Goal: Task Accomplishment & Management: Use online tool/utility

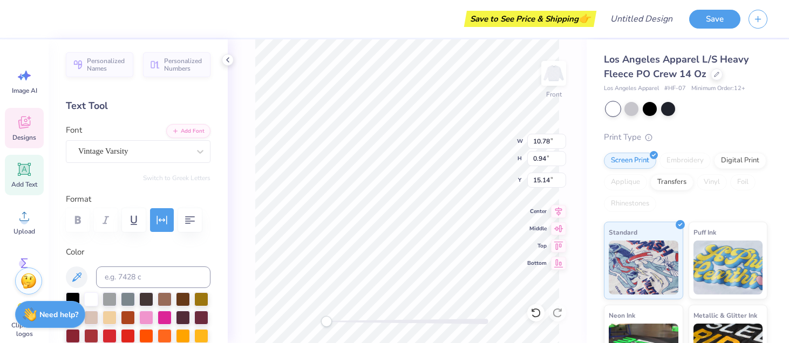
scroll to position [0, 4]
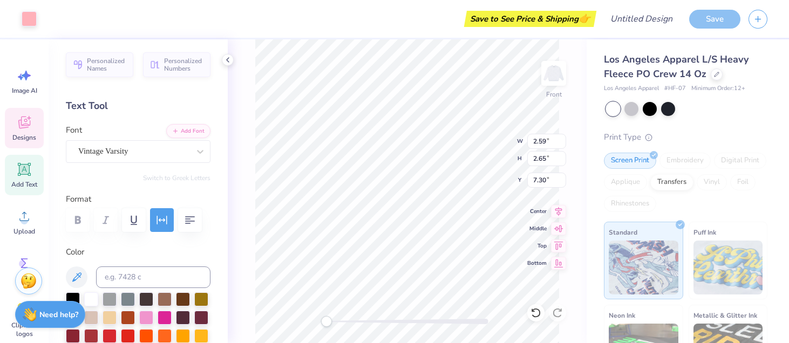
type input "3.00"
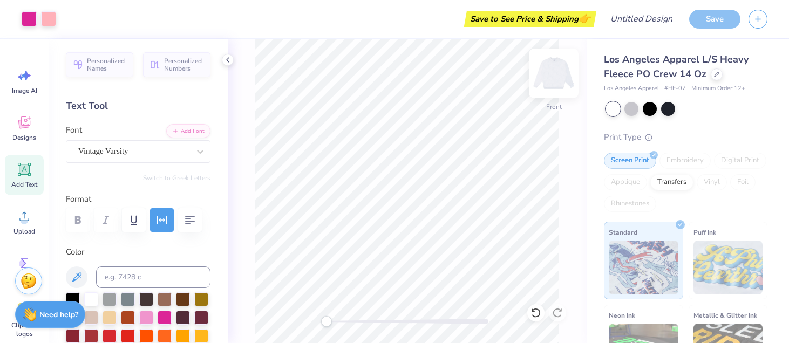
click at [558, 71] on img at bounding box center [553, 73] width 43 height 43
click at [554, 74] on img at bounding box center [553, 73] width 43 height 43
click at [562, 78] on img at bounding box center [553, 73] width 43 height 43
click at [551, 77] on img at bounding box center [553, 73] width 43 height 43
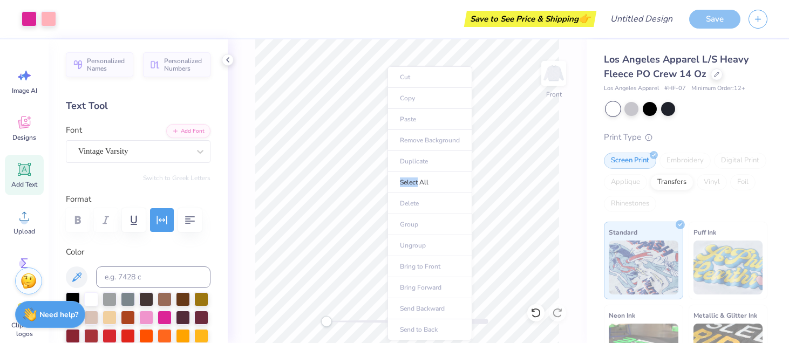
click at [388, 175] on li "Select All" at bounding box center [430, 182] width 85 height 21
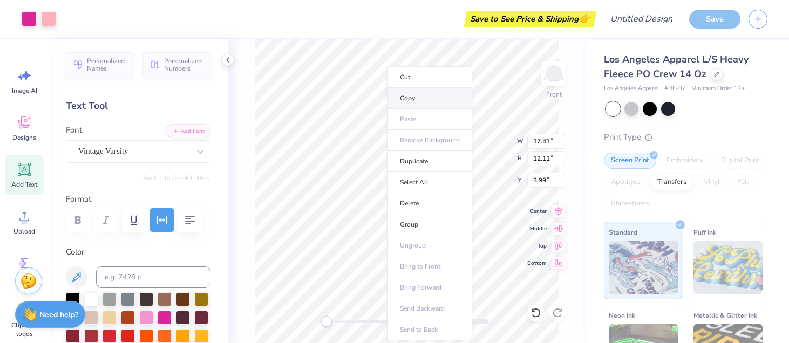
click at [421, 97] on li "Copy" at bounding box center [430, 98] width 85 height 21
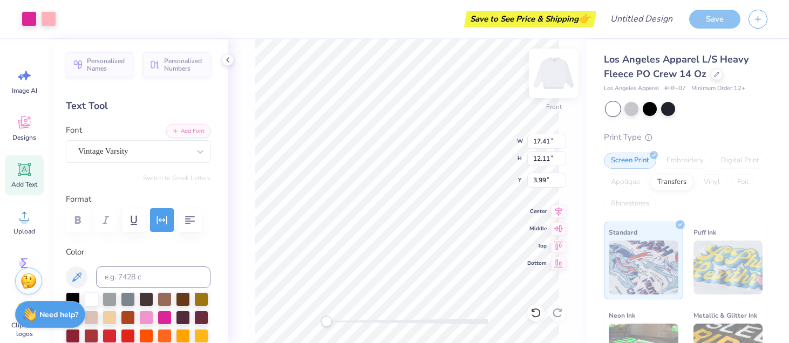
click at [563, 71] on img at bounding box center [553, 73] width 43 height 43
type input "17.22"
type input "11.98"
type input "2.24"
click at [563, 72] on img at bounding box center [553, 73] width 43 height 43
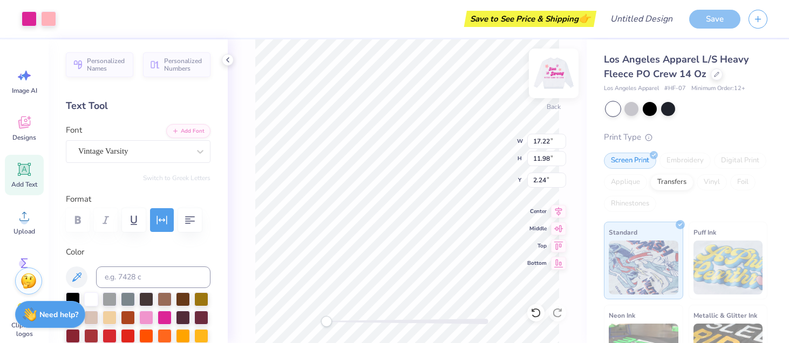
type input "17.41"
type input "12.11"
type input "3.99"
click at [551, 71] on img at bounding box center [553, 73] width 43 height 43
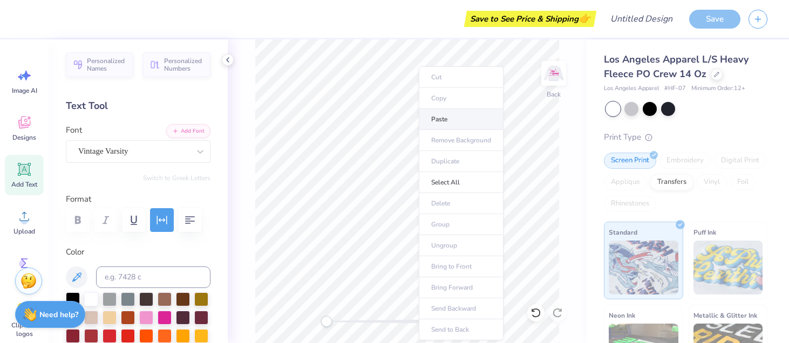
click at [443, 116] on li "Paste" at bounding box center [461, 119] width 85 height 21
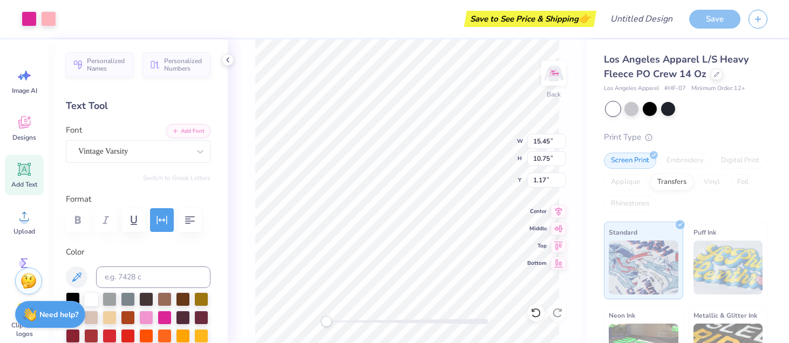
type input "4.55"
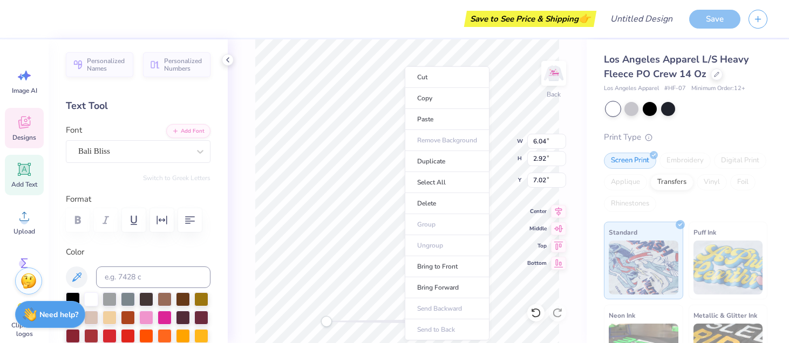
type input "10.68"
type input "3.51"
type input "10.13"
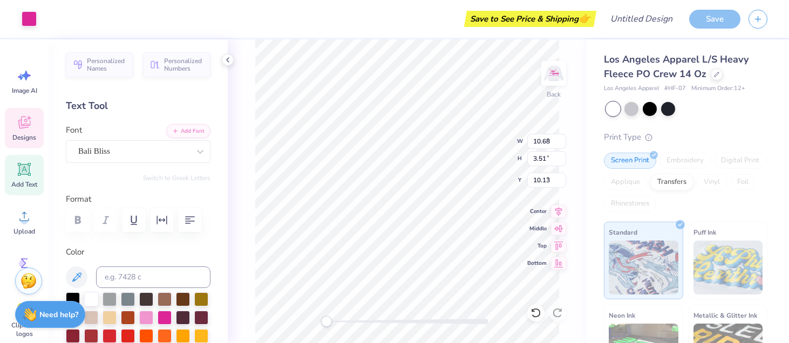
type input "2.88"
type input "2.93"
type input "9.94"
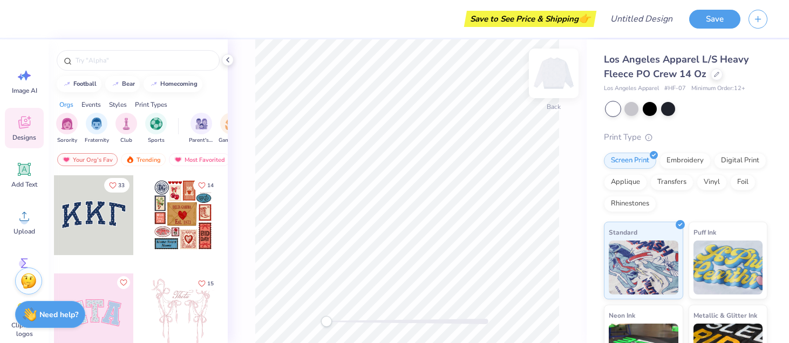
click at [564, 76] on img at bounding box center [553, 73] width 43 height 43
click at [561, 78] on img at bounding box center [553, 73] width 43 height 43
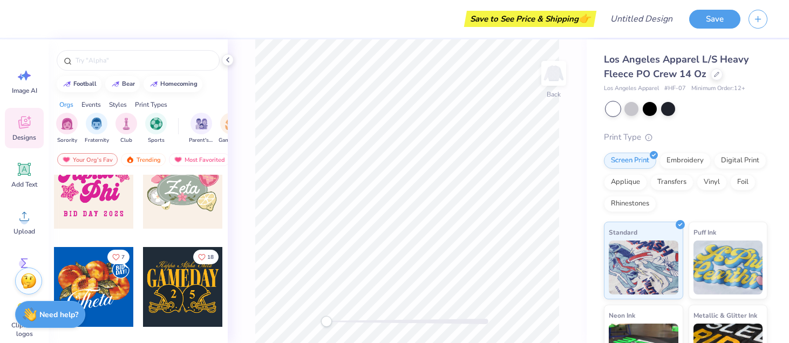
scroll to position [589, 0]
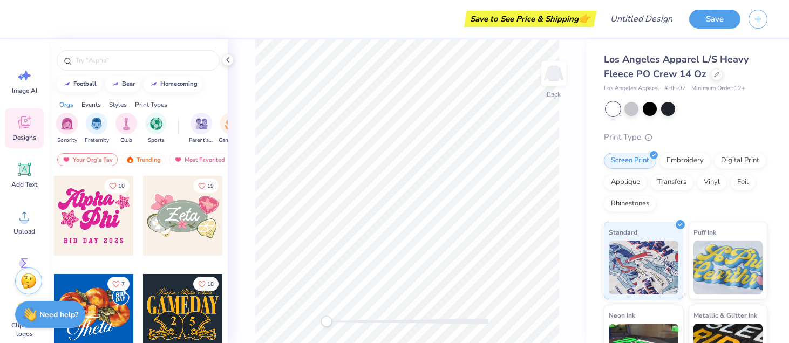
click at [114, 206] on div at bounding box center [94, 216] width 80 height 80
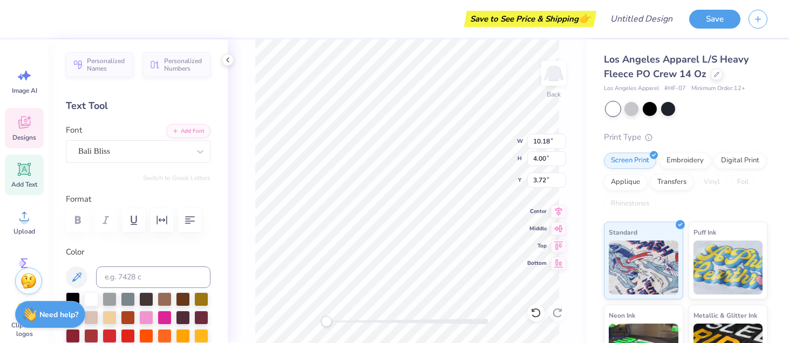
scroll to position [0, 0]
type textarea "A"
type textarea "Sion"
type input "7.21"
type input "4.18"
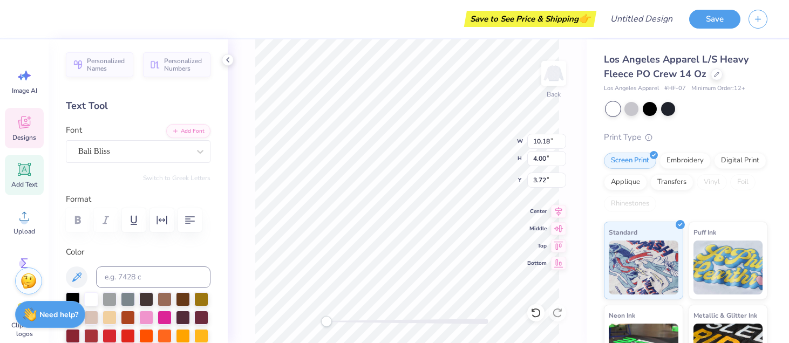
type input "7.04"
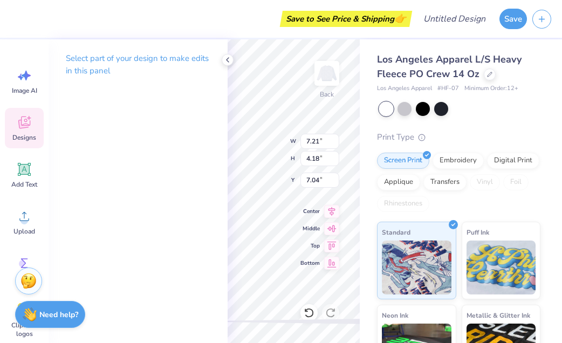
type input "6.73"
type input "3.26"
type input "4.05"
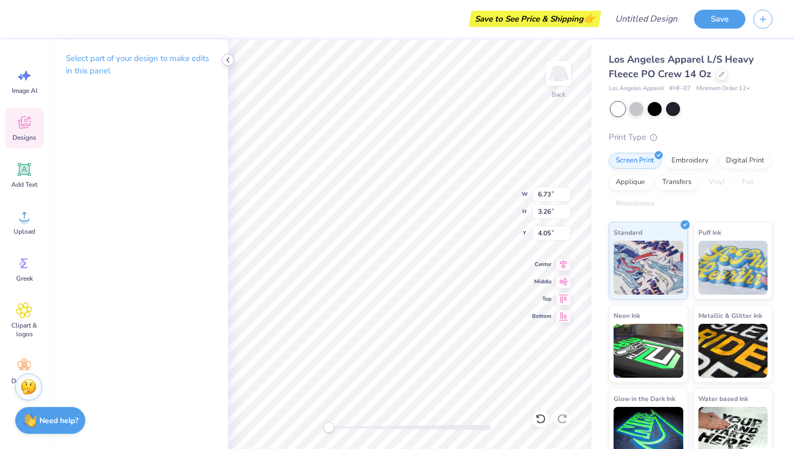
click at [231, 63] on icon at bounding box center [227, 60] width 9 height 9
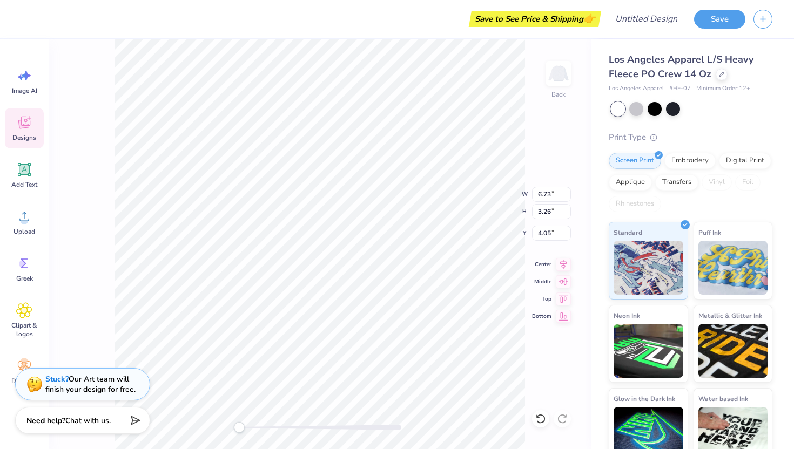
type input "3.21"
type input "3.28"
type input "7.64"
type input "3.27"
type input "2.56"
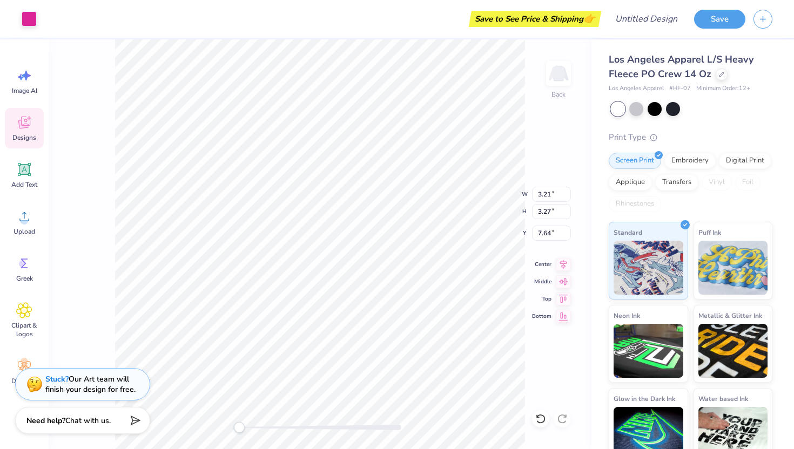
type input "2.62"
type input "6.66"
type input "7.21"
type input "4.18"
type input "7.04"
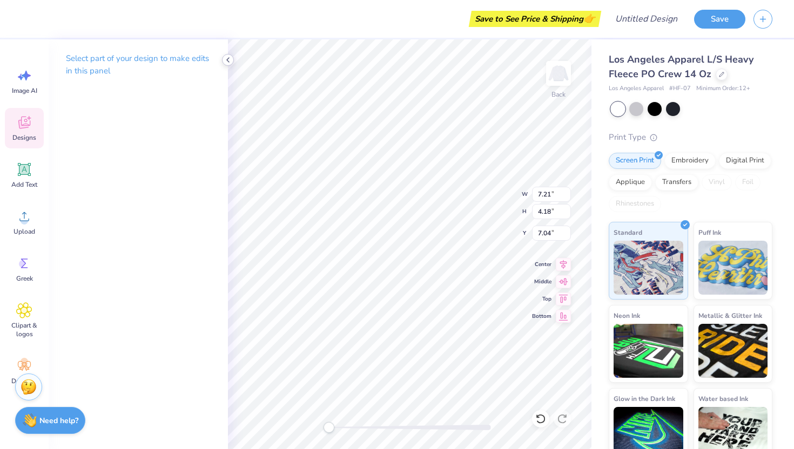
type textarea "\"
type textarea "Storm"
type input "10.79"
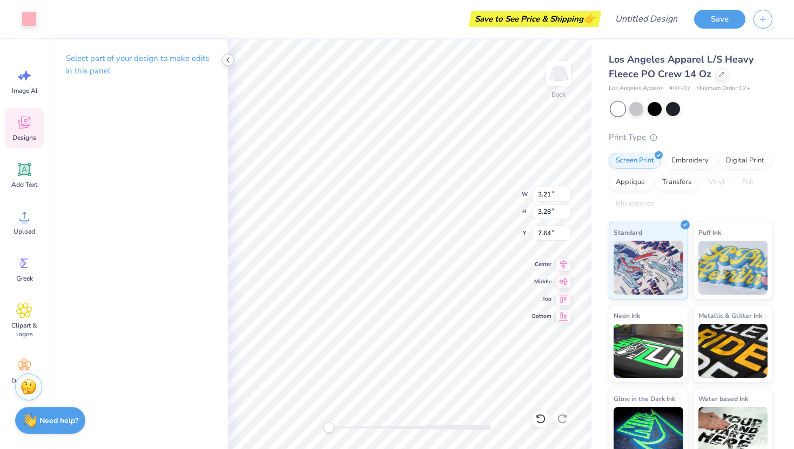
type input "3.91"
type textarea "BID 2025"
type textarea "Notre Dame de Sion"
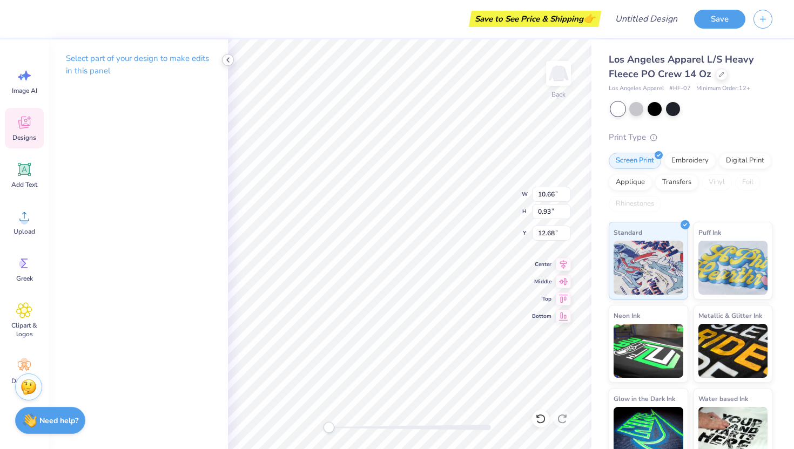
scroll to position [0, 4]
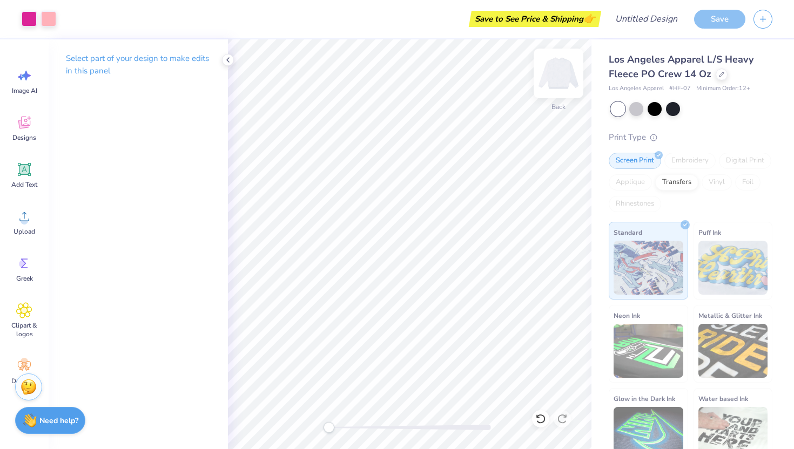
click at [564, 80] on img at bounding box center [558, 73] width 43 height 43
click at [26, 134] on span "Designs" at bounding box center [24, 137] width 24 height 9
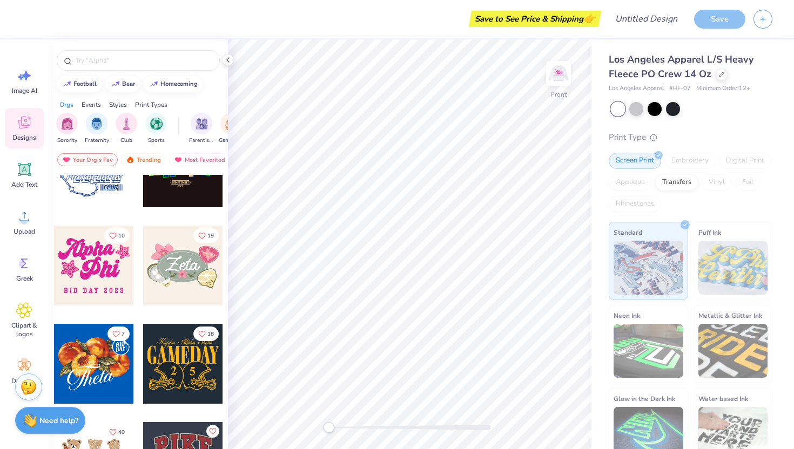
scroll to position [541, 0]
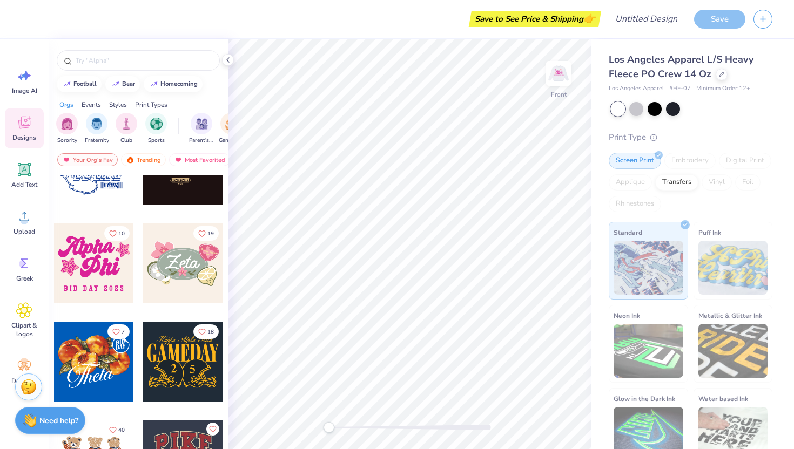
click at [113, 250] on div at bounding box center [94, 263] width 80 height 80
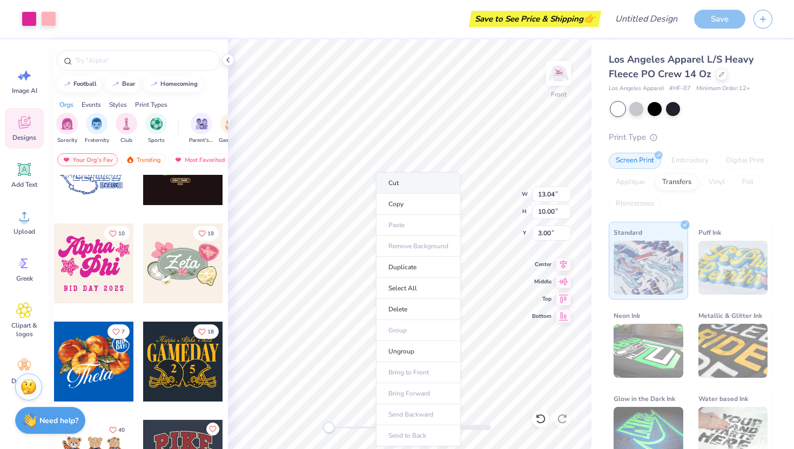
click at [397, 177] on li "Cut" at bounding box center [418, 183] width 85 height 22
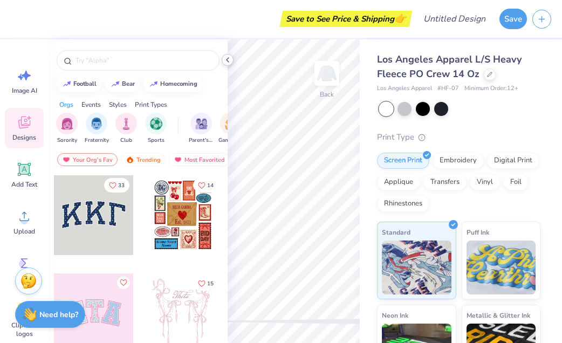
click at [231, 56] on icon at bounding box center [227, 60] width 9 height 9
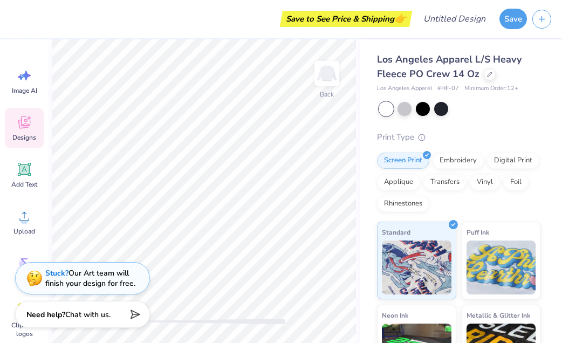
click at [19, 135] on span "Designs" at bounding box center [24, 137] width 24 height 9
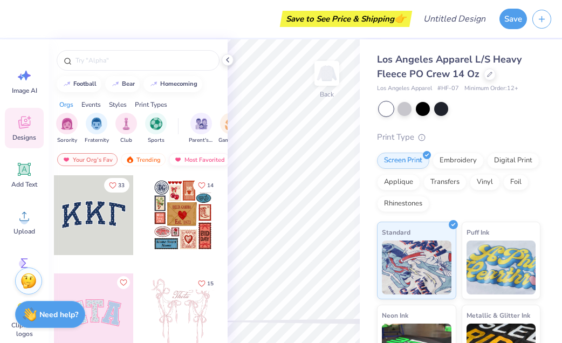
click at [191, 158] on div "Most Favorited" at bounding box center [199, 159] width 61 height 13
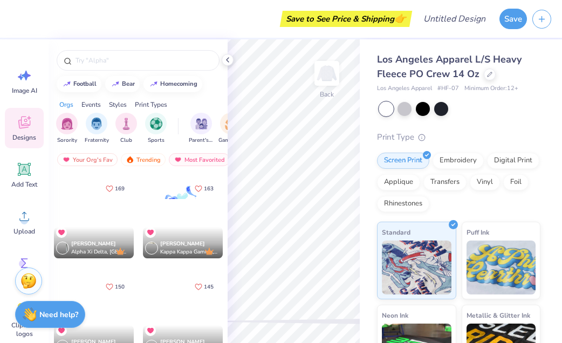
scroll to position [394, 0]
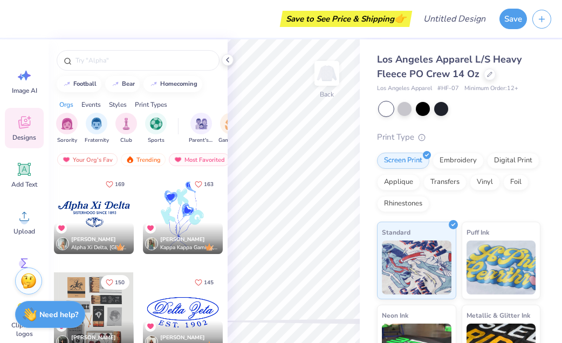
click at [63, 209] on div at bounding box center [23, 214] width 80 height 80
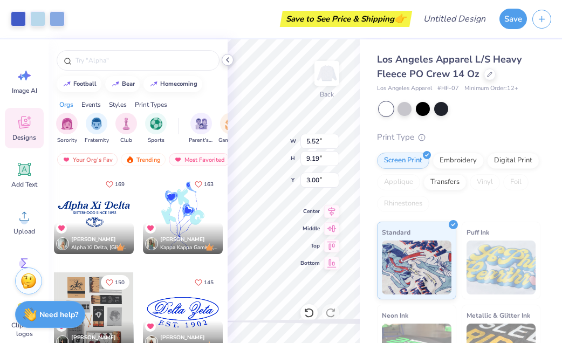
click at [231, 57] on icon at bounding box center [227, 60] width 9 height 9
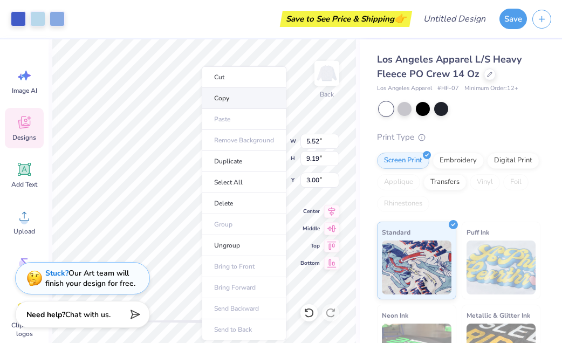
click at [231, 100] on li "Copy" at bounding box center [244, 98] width 85 height 21
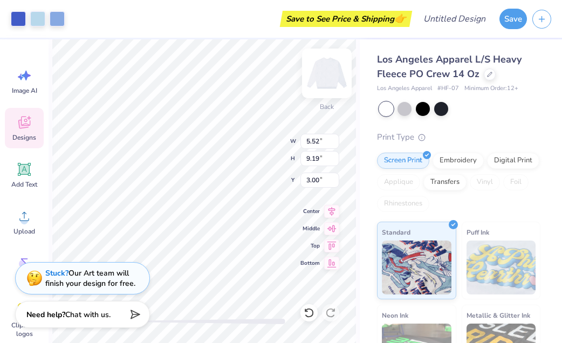
click at [329, 74] on img at bounding box center [327, 73] width 43 height 43
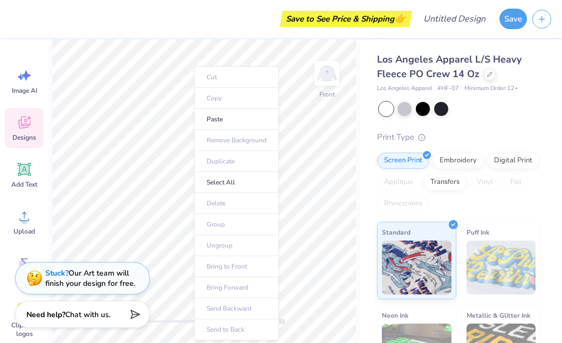
click at [217, 131] on ul "Cut Copy Paste Remove Background Duplicate Select All Delete Group Ungroup Brin…" at bounding box center [236, 203] width 85 height 274
click at [216, 124] on li "Paste" at bounding box center [236, 119] width 85 height 21
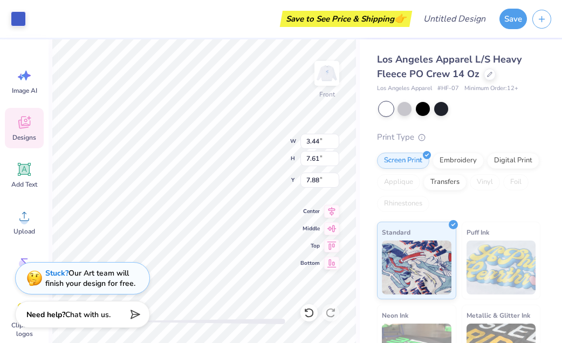
type input "7.89"
click at [335, 155] on input "7.62" at bounding box center [320, 158] width 39 height 15
click at [335, 155] on input "7.63" at bounding box center [320, 158] width 39 height 15
click at [335, 155] on input "7.64" at bounding box center [320, 158] width 39 height 15
click at [335, 155] on input "7.65" at bounding box center [320, 158] width 39 height 15
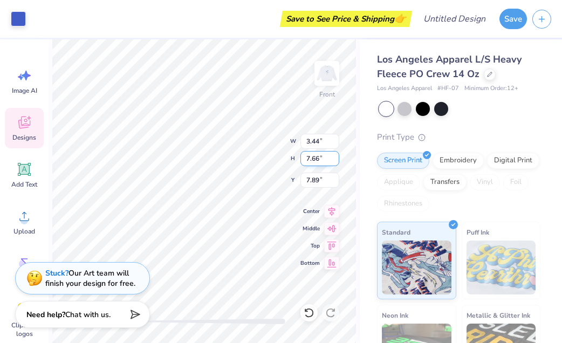
type input "7.66"
click at [335, 155] on input "7.66" at bounding box center [320, 158] width 39 height 15
type input "3.46"
type input "7.66"
type input "7.86"
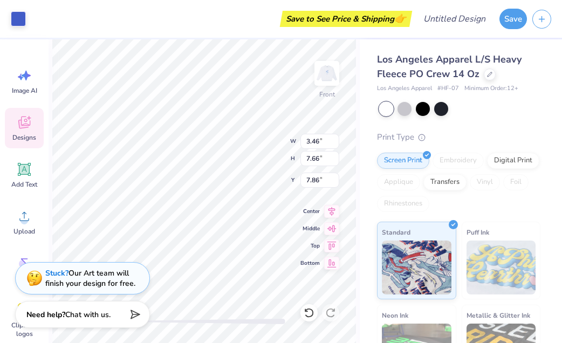
type input "5.78"
type input "12.79"
type input "2.73"
type input "7.31"
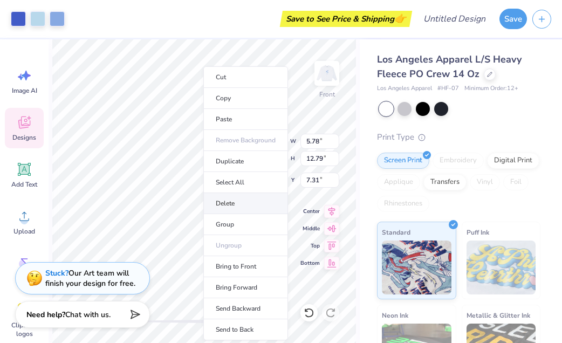
click at [219, 195] on li "Delete" at bounding box center [246, 203] width 85 height 21
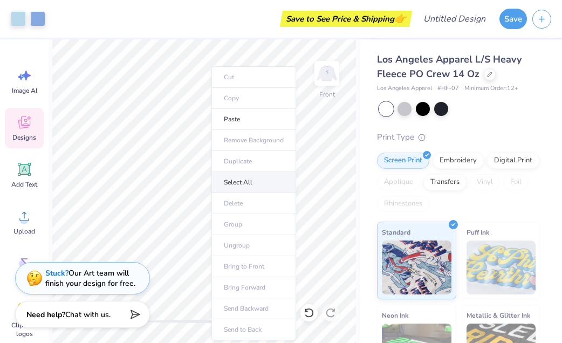
click at [224, 182] on li "Select All" at bounding box center [254, 182] width 85 height 21
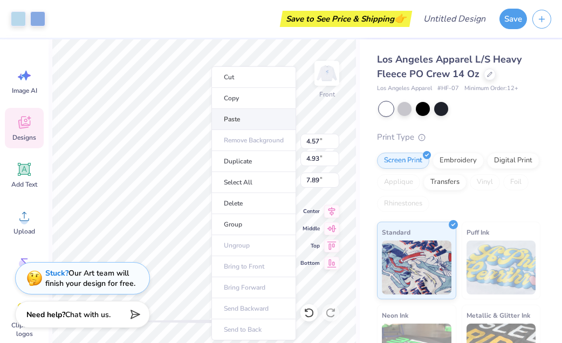
click at [232, 116] on li "Paste" at bounding box center [254, 119] width 85 height 21
type input "7.61"
type input "6.57"
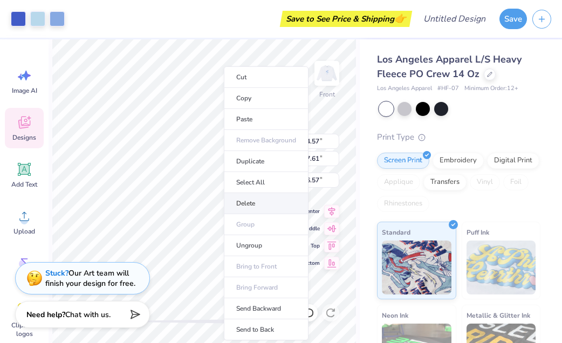
click at [245, 206] on li "Delete" at bounding box center [266, 203] width 85 height 21
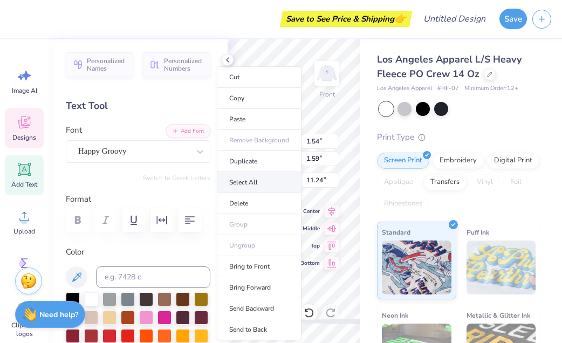
click at [238, 179] on li "Select All" at bounding box center [259, 182] width 85 height 21
type input "4.57"
type input "4.93"
type input "7.89"
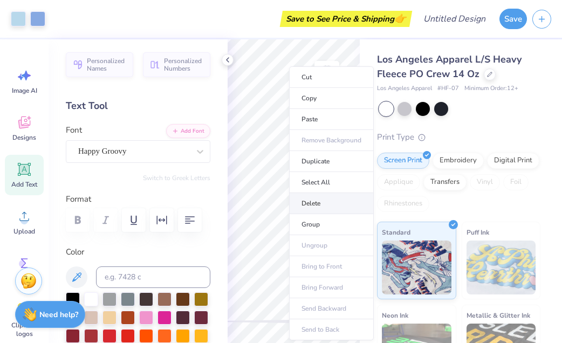
click at [307, 201] on li "Delete" at bounding box center [331, 203] width 85 height 21
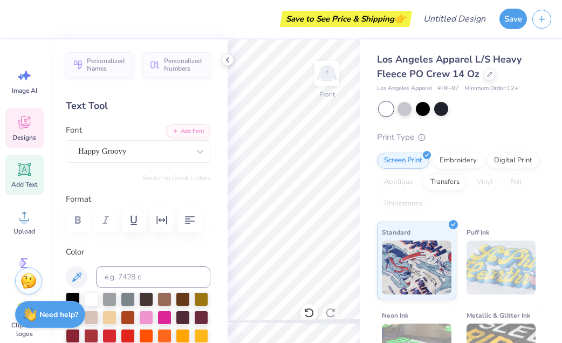
click at [27, 131] on div "Designs" at bounding box center [24, 128] width 39 height 40
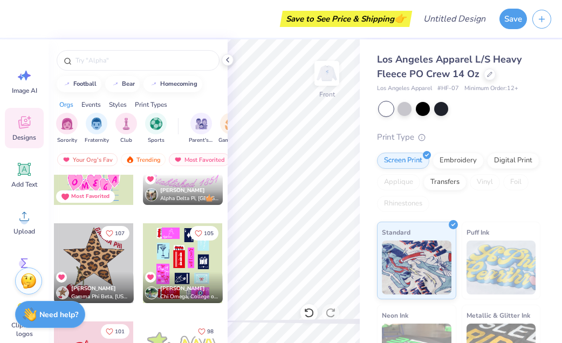
scroll to position [1125, 0]
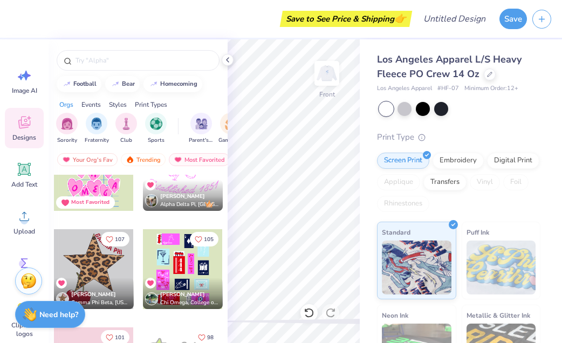
click at [92, 270] on div at bounding box center [94, 269] width 80 height 80
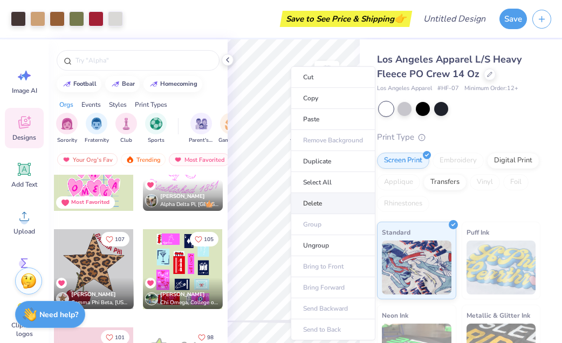
click at [318, 202] on li "Delete" at bounding box center [333, 203] width 85 height 21
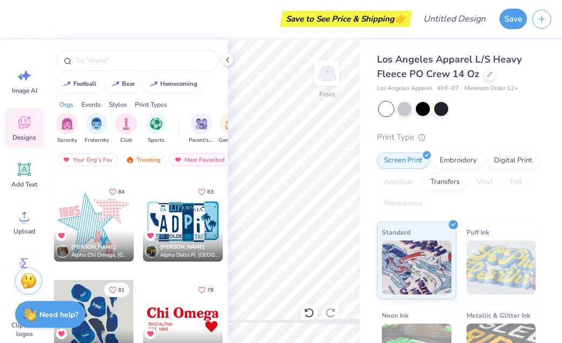
scroll to position [1873, 0]
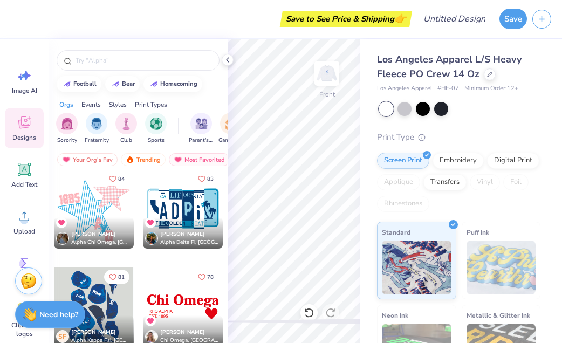
click at [96, 211] on div at bounding box center [94, 209] width 80 height 80
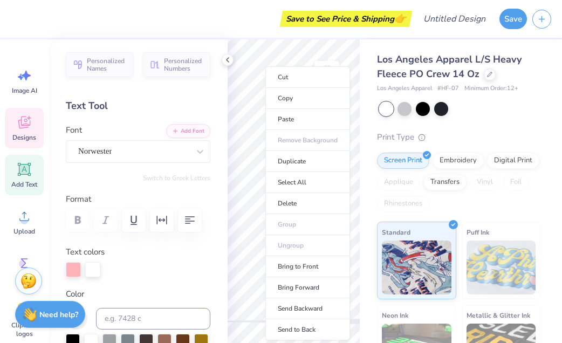
click at [261, 171] on body "Save to See Price & Shipping 👉 Design Title Save Image AI Designs Add Text Uplo…" at bounding box center [281, 171] width 562 height 343
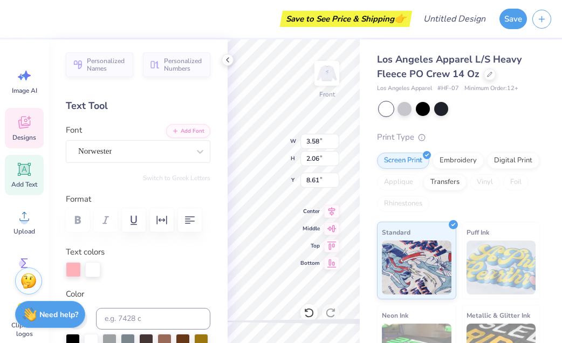
scroll to position [0, 0]
type textarea "1"
type textarea "1912"
type input "1.53"
type input "12.82"
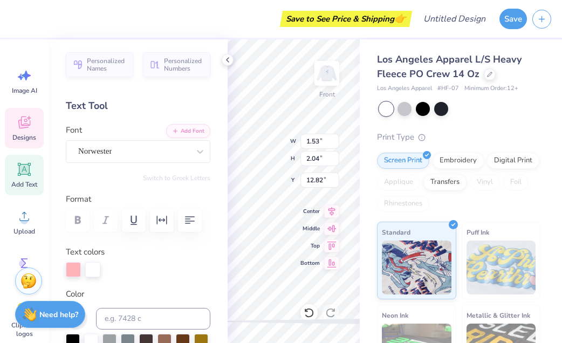
type textarea "a"
type textarea "B"
type textarea "N"
click at [315, 213] on span "Center" at bounding box center [310, 210] width 19 height 9
click at [310, 210] on span "Center" at bounding box center [310, 210] width 19 height 9
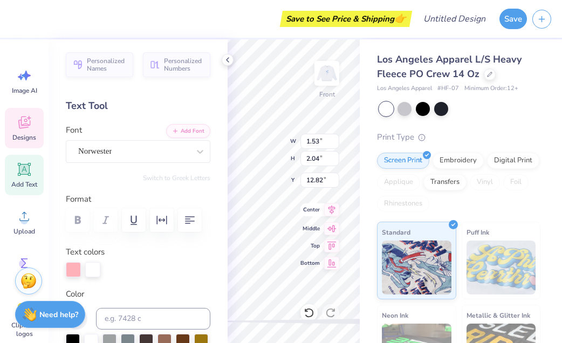
click at [306, 216] on div "Center" at bounding box center [320, 210] width 39 height 13
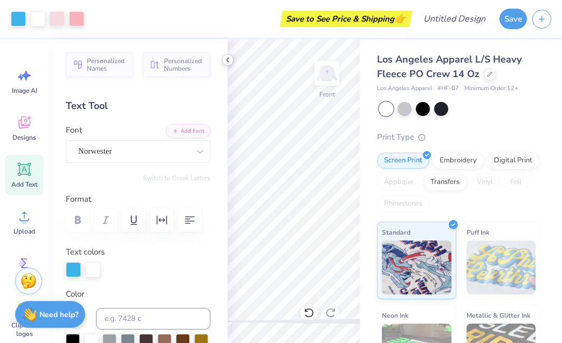
click at [224, 62] on icon at bounding box center [227, 60] width 9 height 9
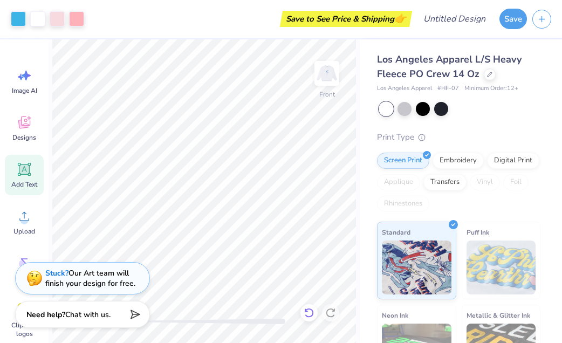
click at [307, 312] on icon at bounding box center [309, 313] width 11 height 11
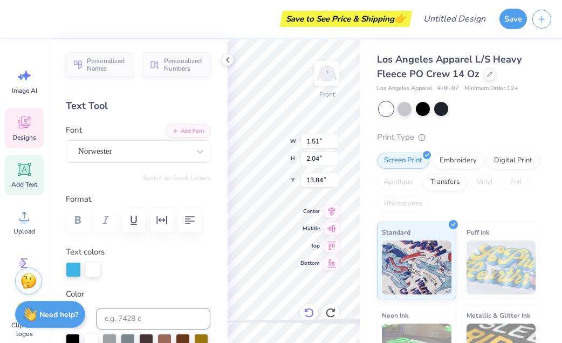
type input "10.10"
type input "10.07"
type input "6.59"
click at [307, 213] on span "Center" at bounding box center [310, 210] width 19 height 9
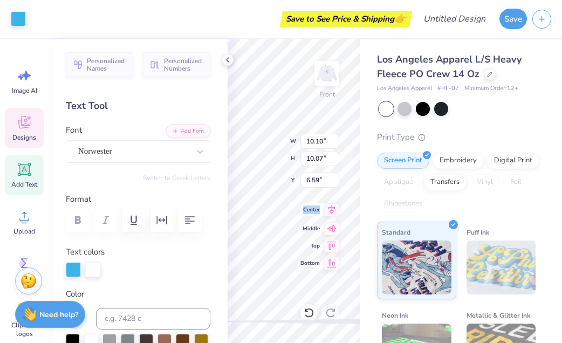
type input "1.51"
type input "2.04"
type input "13.84"
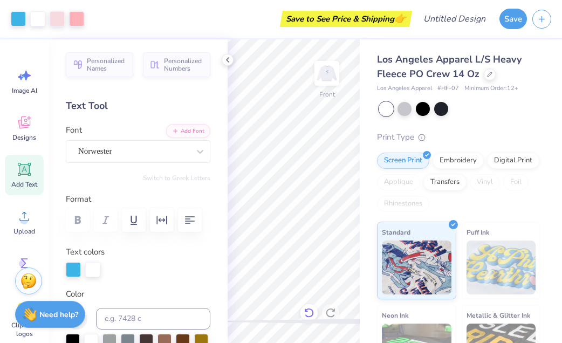
click at [309, 315] on icon at bounding box center [309, 313] width 11 height 11
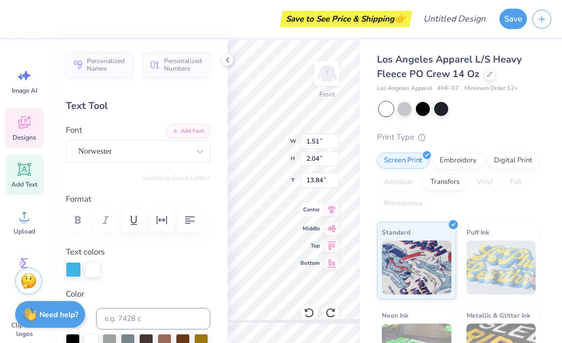
click at [303, 215] on div "Front W 1.51 1.51 " H 2.04 2.04 " Y 13.84 13.84 " Center Middle Top Bottom" at bounding box center [294, 191] width 132 height 304
drag, startPoint x: 308, startPoint y: 217, endPoint x: 303, endPoint y: 216, distance: 5.4
click at [309, 215] on div "Center" at bounding box center [320, 211] width 39 height 13
type textarea "D"
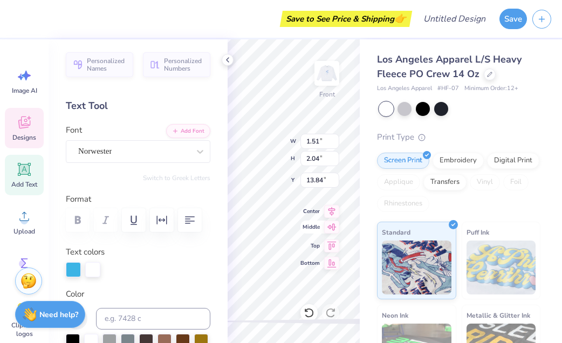
click at [304, 230] on span "Middle" at bounding box center [310, 227] width 19 height 9
type input "10.10"
type input "10.07"
type input "6.59"
click at [304, 213] on div "Front W 10.10 10.10 " H 10.07 10.07 " Y 6.83 6.83 " Center [GEOGRAPHIC_DATA]" at bounding box center [294, 191] width 132 height 304
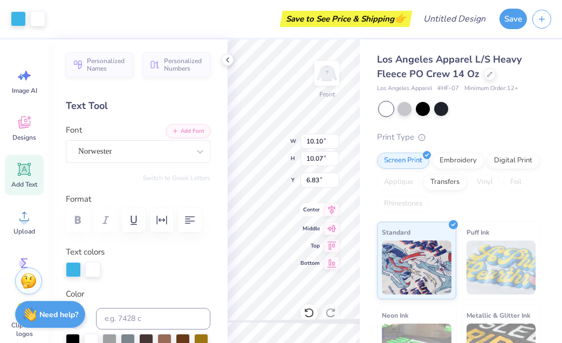
type input "9.83"
type input "10.10"
type input "10.07"
type input "9.83"
click at [227, 58] on icon at bounding box center [227, 60] width 9 height 9
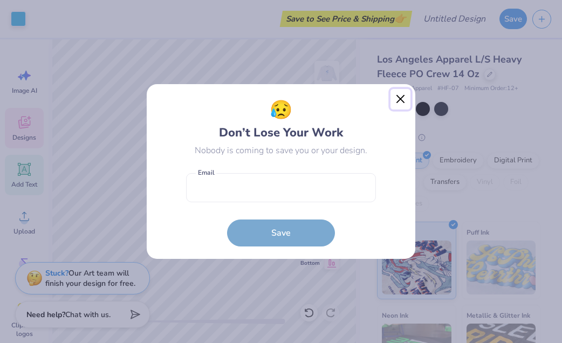
click at [401, 99] on button "Close" at bounding box center [401, 99] width 21 height 21
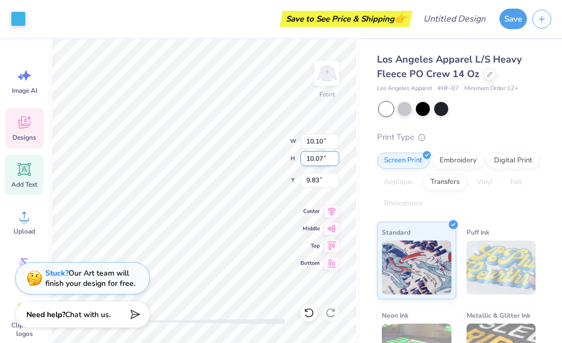
type input "1.24"
type input "2.04"
type input "14.86"
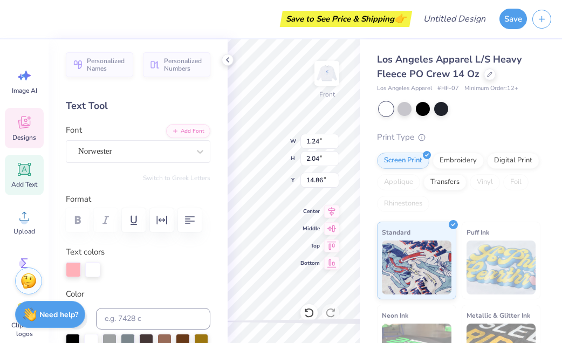
type textarea "s"
type input "3.28"
type input "1.99"
type input "8.65"
click at [320, 153] on div "Front W 6.03 6.03 " H 5.91 5.91 " Y 5.74 5.74 " Center Middle Top Bottom" at bounding box center [294, 191] width 132 height 304
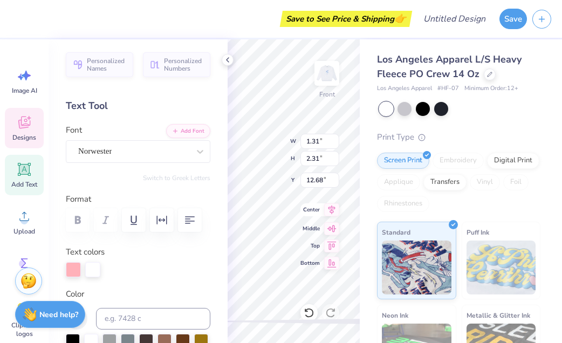
click at [304, 211] on span "Center" at bounding box center [310, 210] width 19 height 9
click at [301, 226] on div "Front W 1.24 1.24 " H 2.31 2.31 " Y 13.71 13.71 " Center Middle Top Bottom" at bounding box center [294, 191] width 132 height 304
click at [323, 233] on div "Front W 1.24 1.24 " H 2.04 2.04 " Y 14.86 14.86 " Center [GEOGRAPHIC_DATA]" at bounding box center [294, 191] width 132 height 304
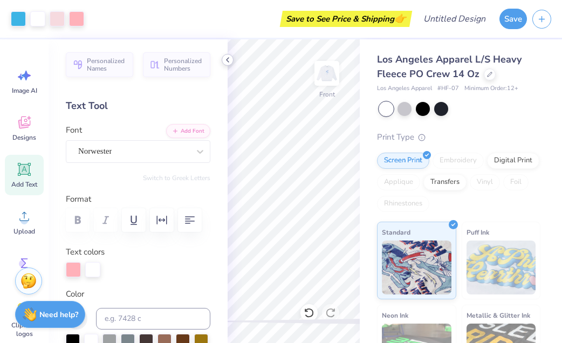
click at [226, 57] on icon at bounding box center [227, 60] width 9 height 9
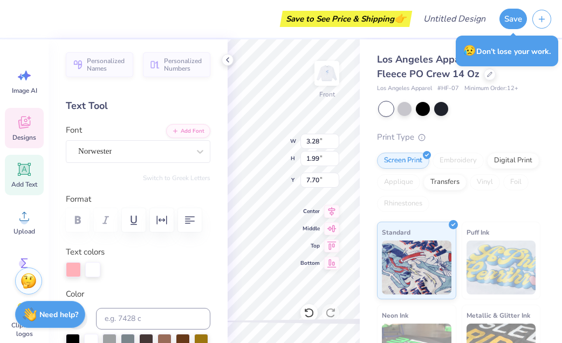
click at [187, 157] on div "Save to See Price & Shipping 👉 Design Title Save Image AI Designs Add Text Uplo…" at bounding box center [281, 171] width 562 height 343
type input "3.28"
type input "1.99"
type input "7.70"
click at [268, 137] on div "Front W 3.28 3.28 " H 1.99 1.99 " Y 7.70 7.70 " Center Middle Top Bottom" at bounding box center [294, 191] width 132 height 304
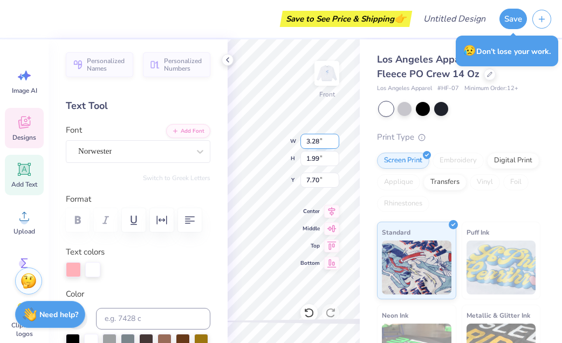
type input "12.29"
type input "12.25"
type input "4.09"
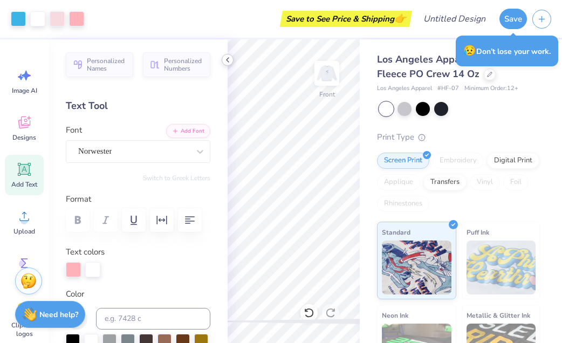
click at [229, 61] on icon at bounding box center [227, 60] width 9 height 9
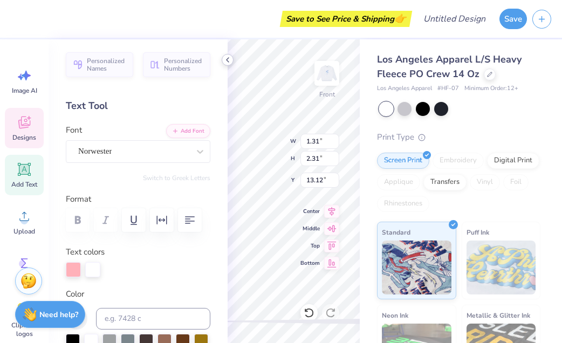
click at [228, 61] on icon at bounding box center [227, 60] width 9 height 9
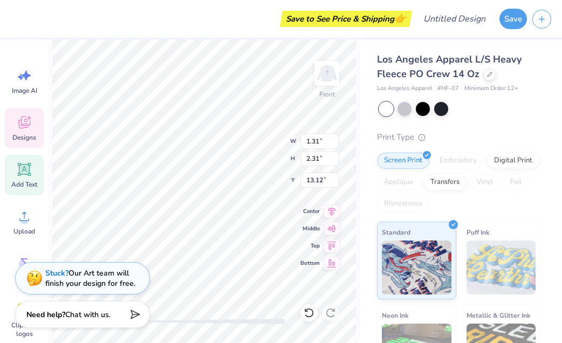
type input "1.24"
type input "14.59"
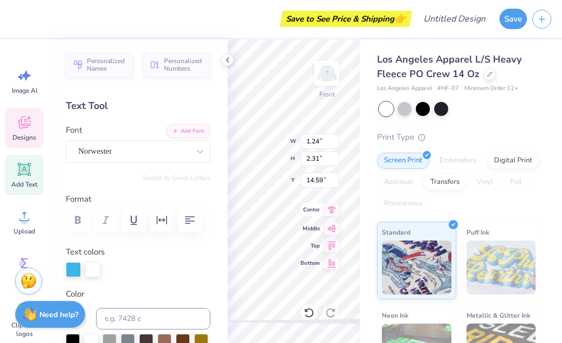
click at [325, 215] on div "Front W 1.24 1.24 " H 2.31 2.31 " Y 14.59 14.59 " Center Middle Top Bottom" at bounding box center [294, 191] width 132 height 304
click at [373, 202] on div "Los Angeles Apparel L/S Heavy Fleece PO Crew 14 Oz Los Angeles Apparel # HF-07 …" at bounding box center [461, 252] width 202 height 426
click at [364, 207] on div "Los Angeles Apparel L/S Heavy Fleece PO Crew 14 Oz Los Angeles Apparel # HF-07 …" at bounding box center [461, 252] width 202 height 426
click at [338, 224] on icon at bounding box center [331, 227] width 15 height 13
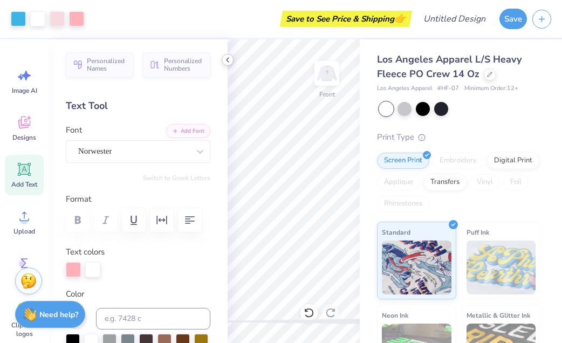
click at [227, 59] on polyline at bounding box center [228, 60] width 2 height 4
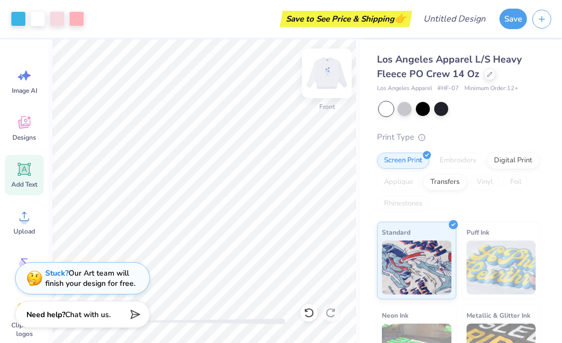
click at [325, 73] on img at bounding box center [327, 73] width 43 height 43
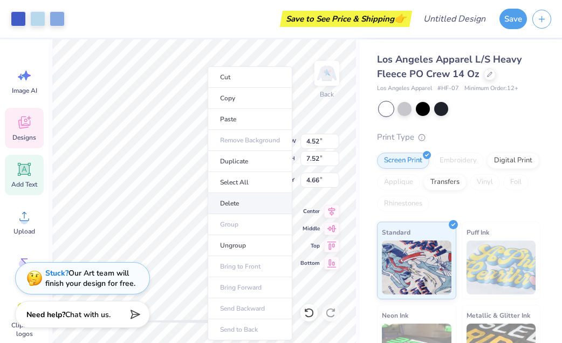
click at [229, 202] on li "Delete" at bounding box center [250, 203] width 85 height 21
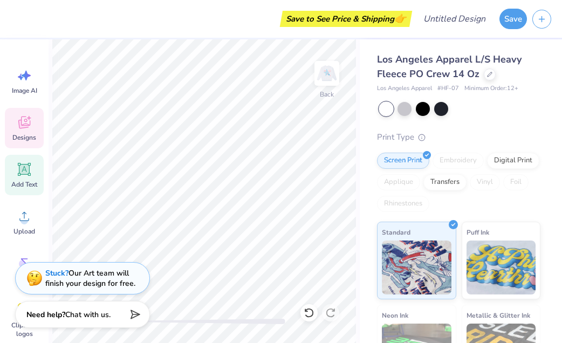
click at [25, 119] on icon at bounding box center [24, 122] width 16 height 16
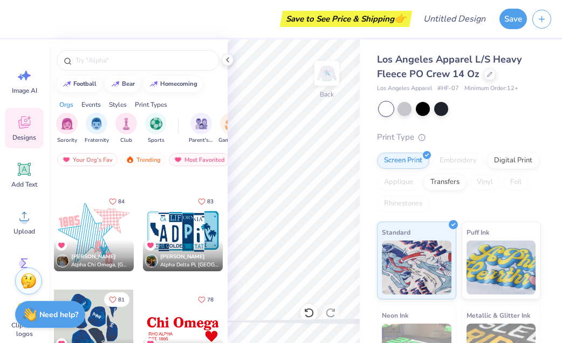
scroll to position [1875, 0]
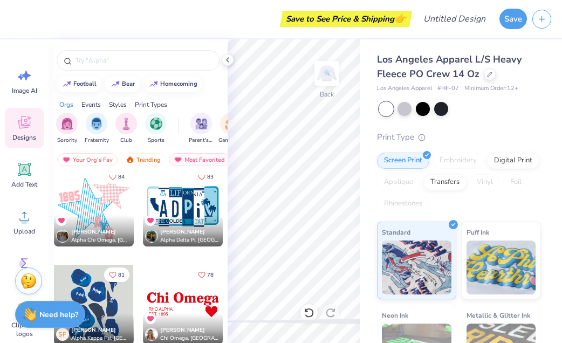
click at [118, 206] on div at bounding box center [94, 207] width 80 height 80
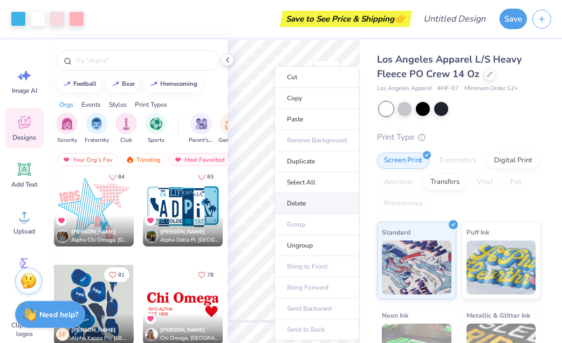
click at [304, 196] on li "Delete" at bounding box center [317, 203] width 85 height 21
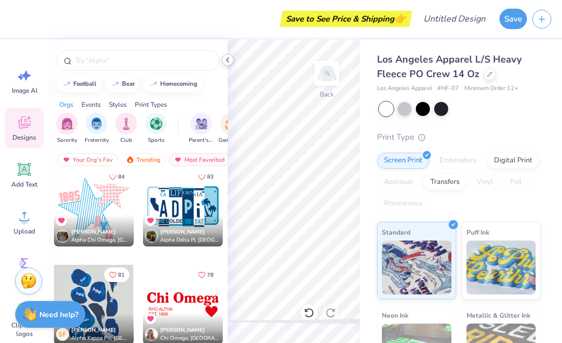
click at [227, 60] on icon at bounding box center [227, 60] width 9 height 9
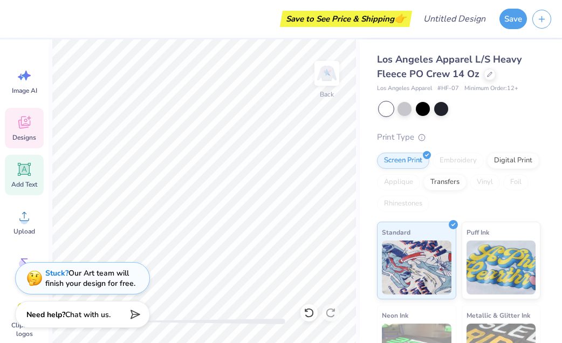
click at [29, 172] on icon at bounding box center [24, 169] width 13 height 13
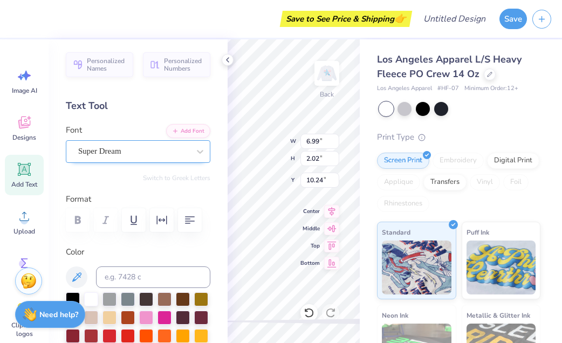
click at [172, 154] on div "Super Dream" at bounding box center [133, 151] width 113 height 17
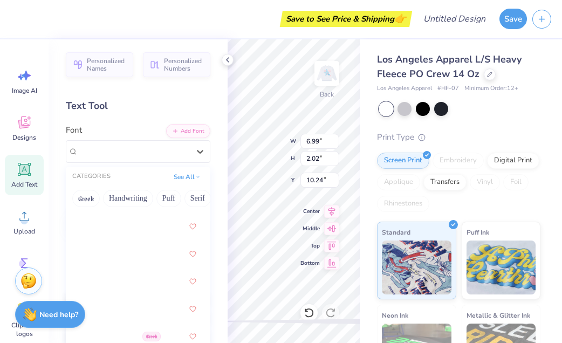
scroll to position [1088, 0]
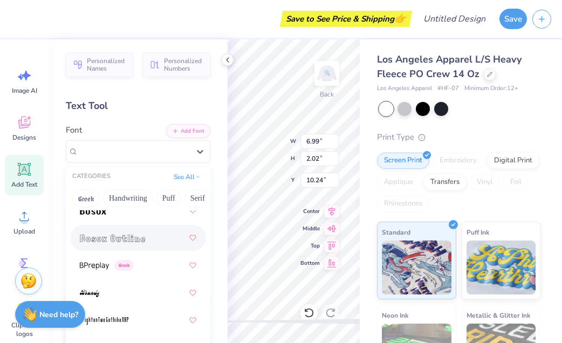
click at [154, 238] on div at bounding box center [138, 237] width 117 height 19
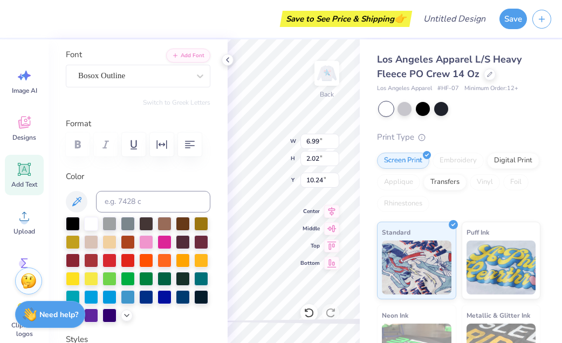
scroll to position [110, 0]
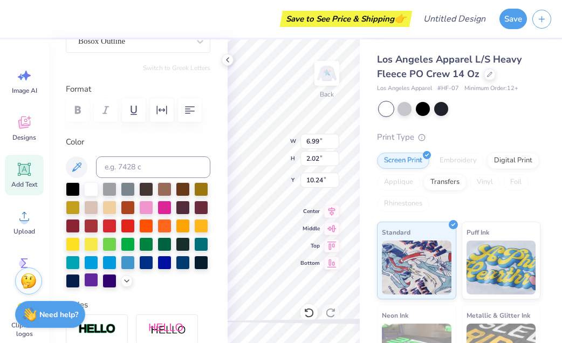
click at [89, 277] on div at bounding box center [91, 280] width 14 height 14
click at [91, 285] on div at bounding box center [91, 280] width 14 height 14
click at [91, 279] on div at bounding box center [91, 280] width 14 height 14
click at [114, 174] on input at bounding box center [153, 168] width 114 height 22
click at [89, 275] on div at bounding box center [91, 280] width 14 height 14
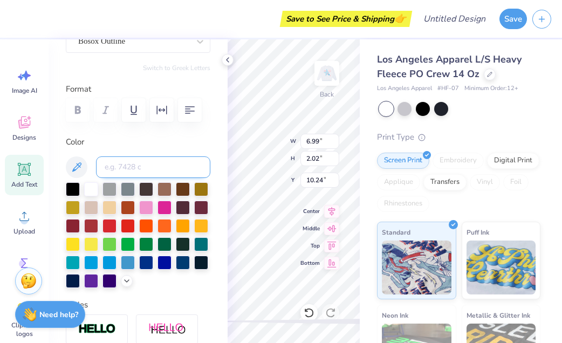
click at [111, 169] on input at bounding box center [153, 168] width 114 height 22
click at [92, 283] on div at bounding box center [91, 280] width 14 height 14
click at [115, 181] on div at bounding box center [110, 188] width 14 height 14
click at [115, 165] on input at bounding box center [153, 168] width 114 height 22
type input "267"
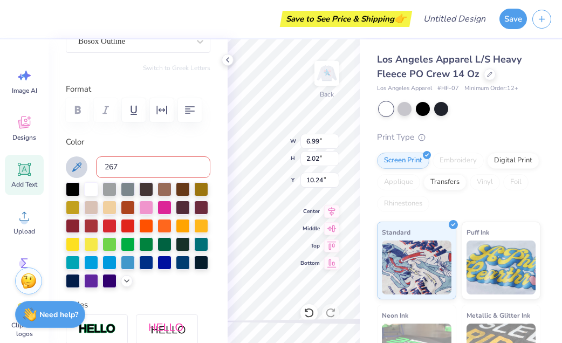
click at [79, 171] on icon at bounding box center [76, 167] width 13 height 13
click at [70, 159] on button at bounding box center [77, 168] width 22 height 22
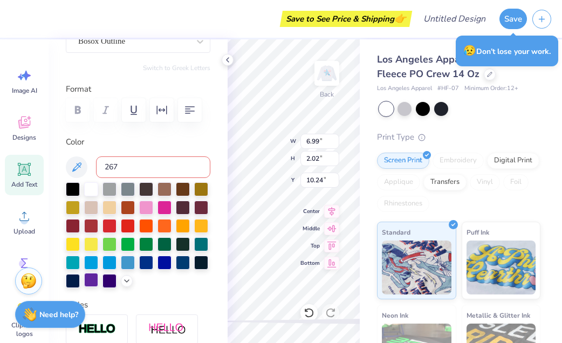
click at [86, 282] on div at bounding box center [91, 280] width 14 height 14
type textarea "T"
type textarea "Sion"
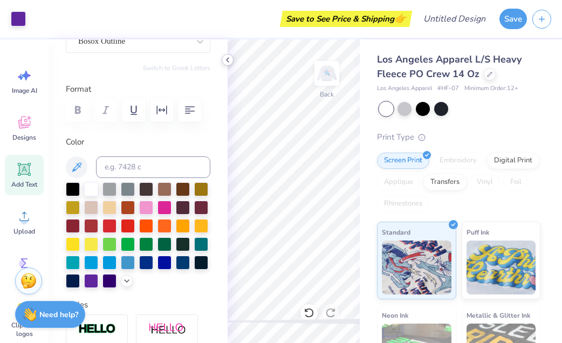
click at [230, 58] on icon at bounding box center [227, 60] width 9 height 9
click at [231, 62] on icon at bounding box center [227, 60] width 9 height 9
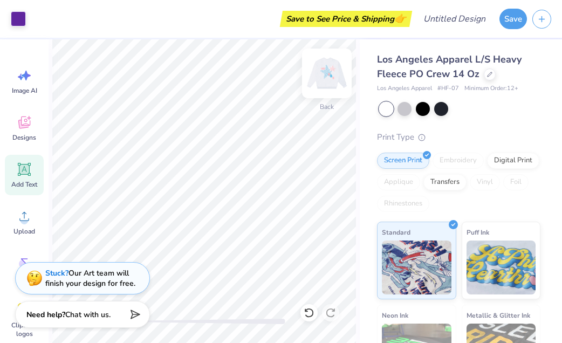
click at [319, 73] on img at bounding box center [327, 73] width 43 height 43
click at [324, 77] on img at bounding box center [327, 73] width 43 height 43
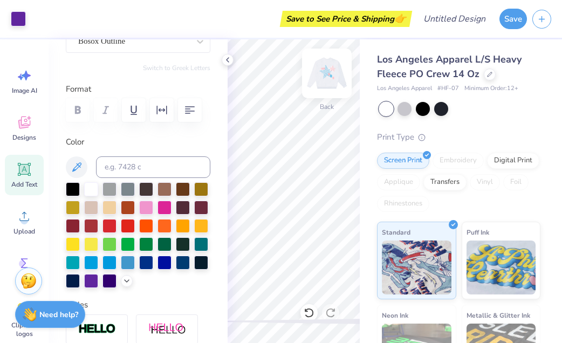
click at [327, 76] on img at bounding box center [327, 73] width 43 height 43
click at [327, 66] on img at bounding box center [327, 73] width 43 height 43
click at [331, 82] on img at bounding box center [327, 73] width 43 height 43
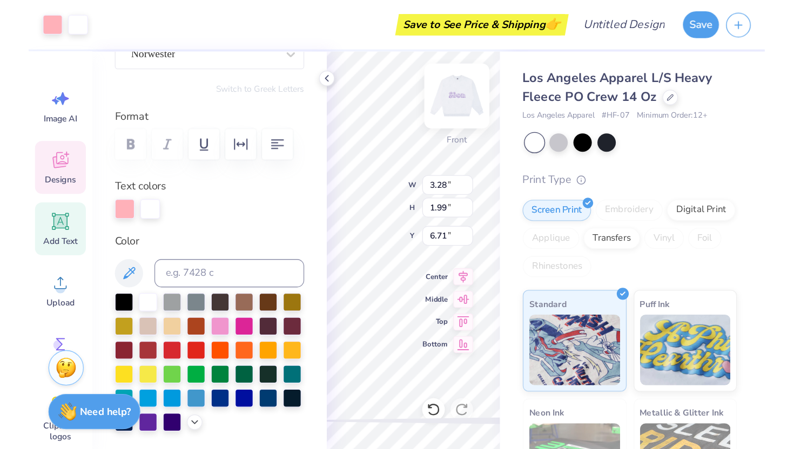
scroll to position [109, 0]
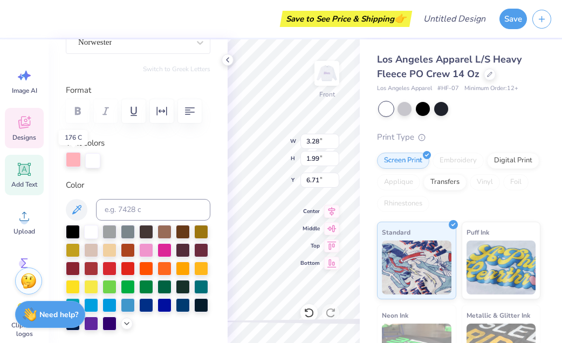
click at [73, 159] on div at bounding box center [73, 159] width 15 height 15
click at [290, 36] on div "Save to See Price & Shipping 👉" at bounding box center [213, 19] width 394 height 38
click at [323, 77] on img at bounding box center [327, 74] width 22 height 22
type input "3.25"
type input "1.97"
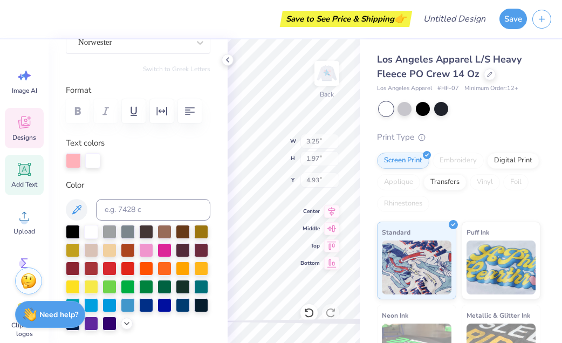
type input "4.93"
click at [158, 204] on input at bounding box center [153, 210] width 114 height 22
click at [76, 162] on div at bounding box center [73, 159] width 15 height 15
click at [76, 159] on div at bounding box center [73, 160] width 15 height 15
click at [121, 215] on input at bounding box center [153, 210] width 114 height 22
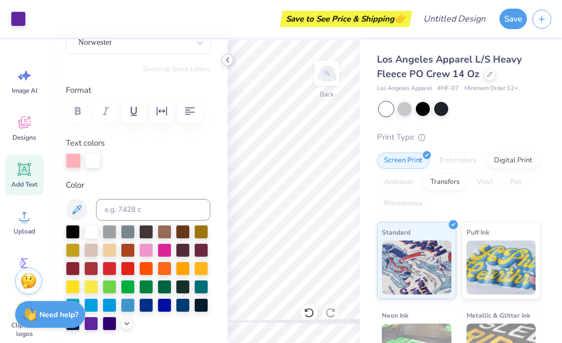
click at [225, 60] on icon at bounding box center [227, 60] width 9 height 9
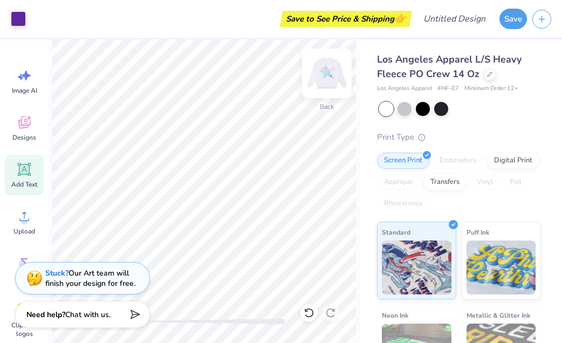
click at [323, 67] on img at bounding box center [327, 73] width 43 height 43
